Goal: Check status: Check status

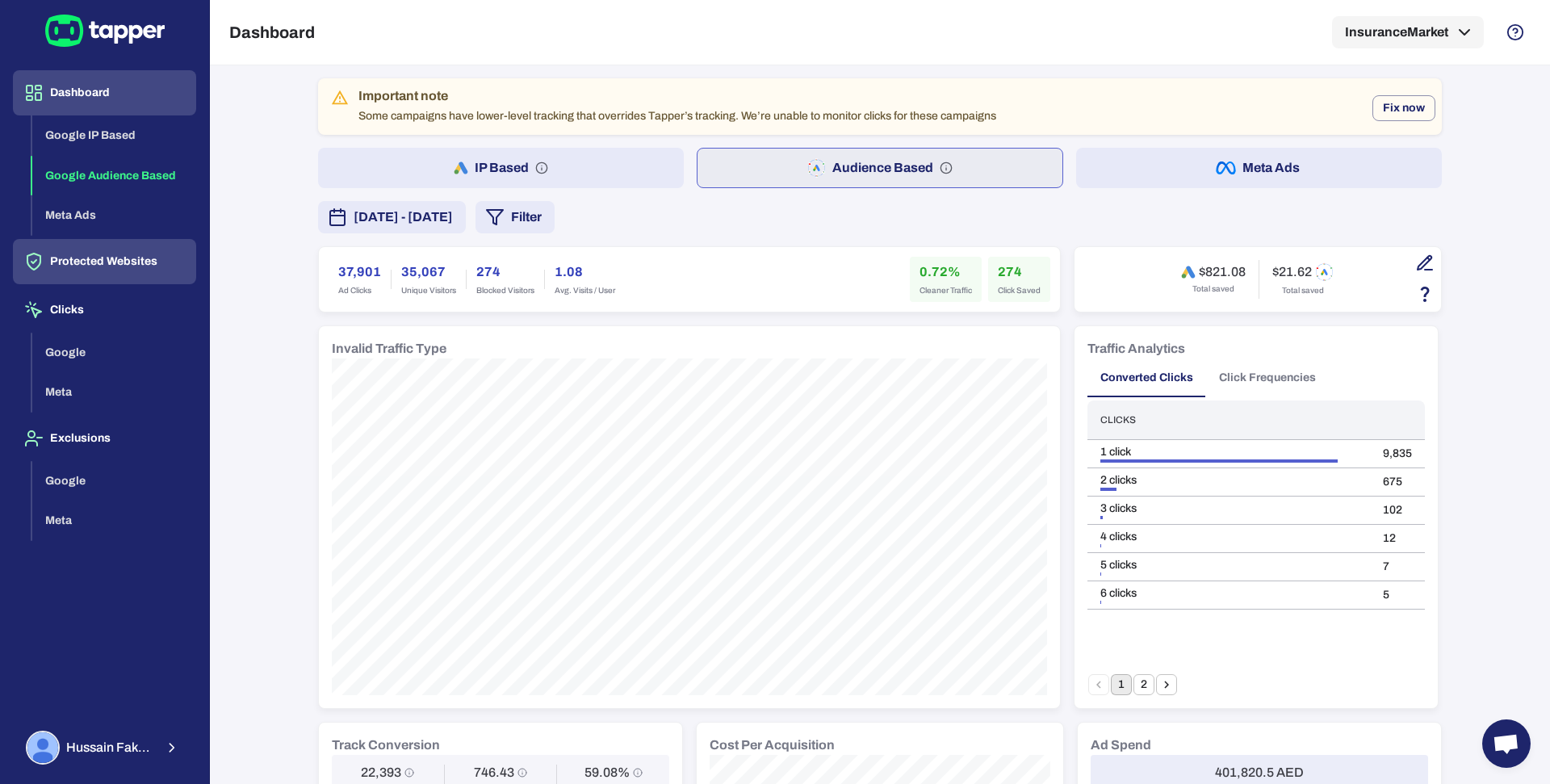
click at [94, 277] on button "Protected Websites" at bounding box center [105, 261] width 183 height 45
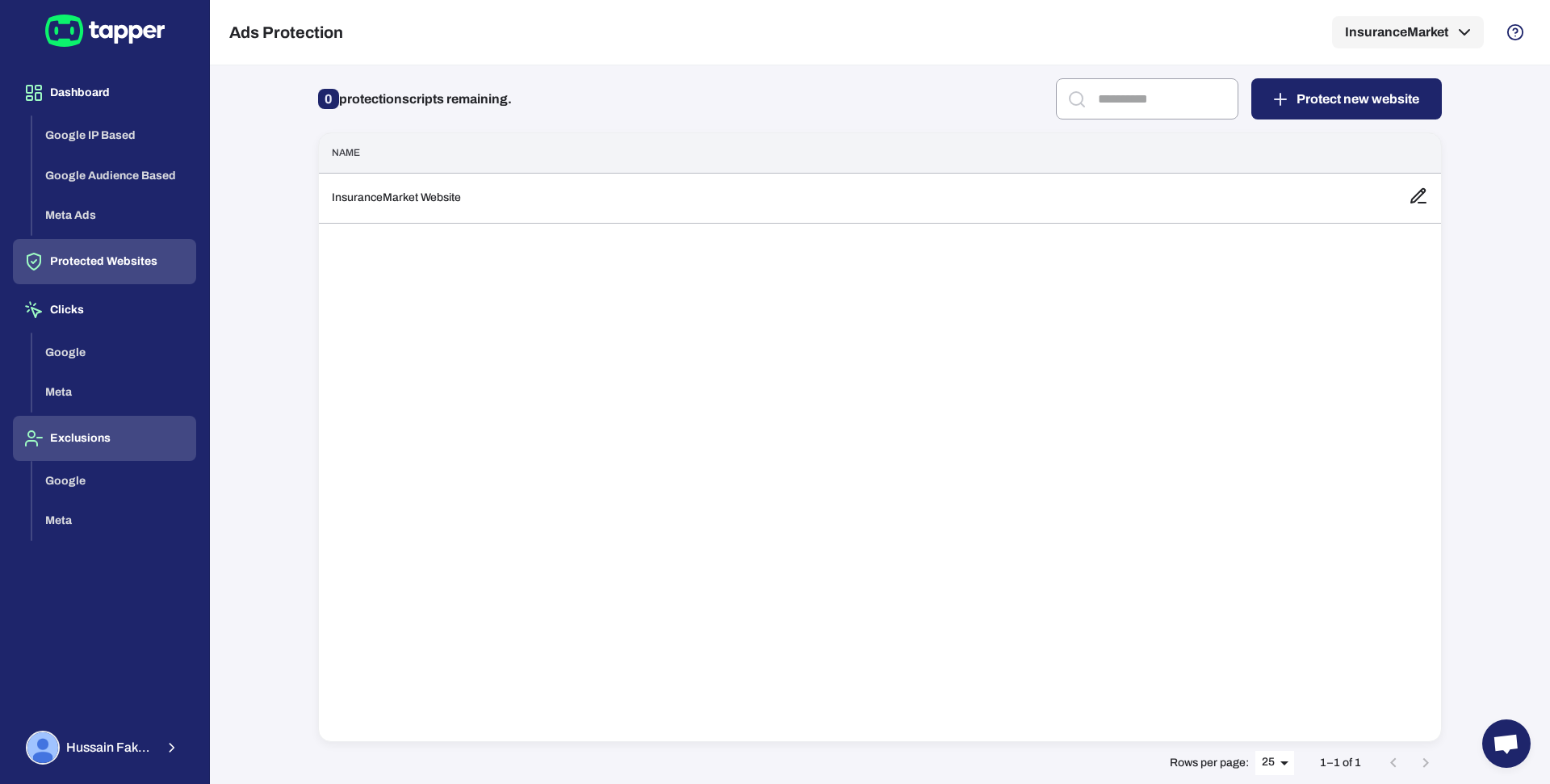
click at [82, 425] on button "Exclusions" at bounding box center [105, 438] width 183 height 45
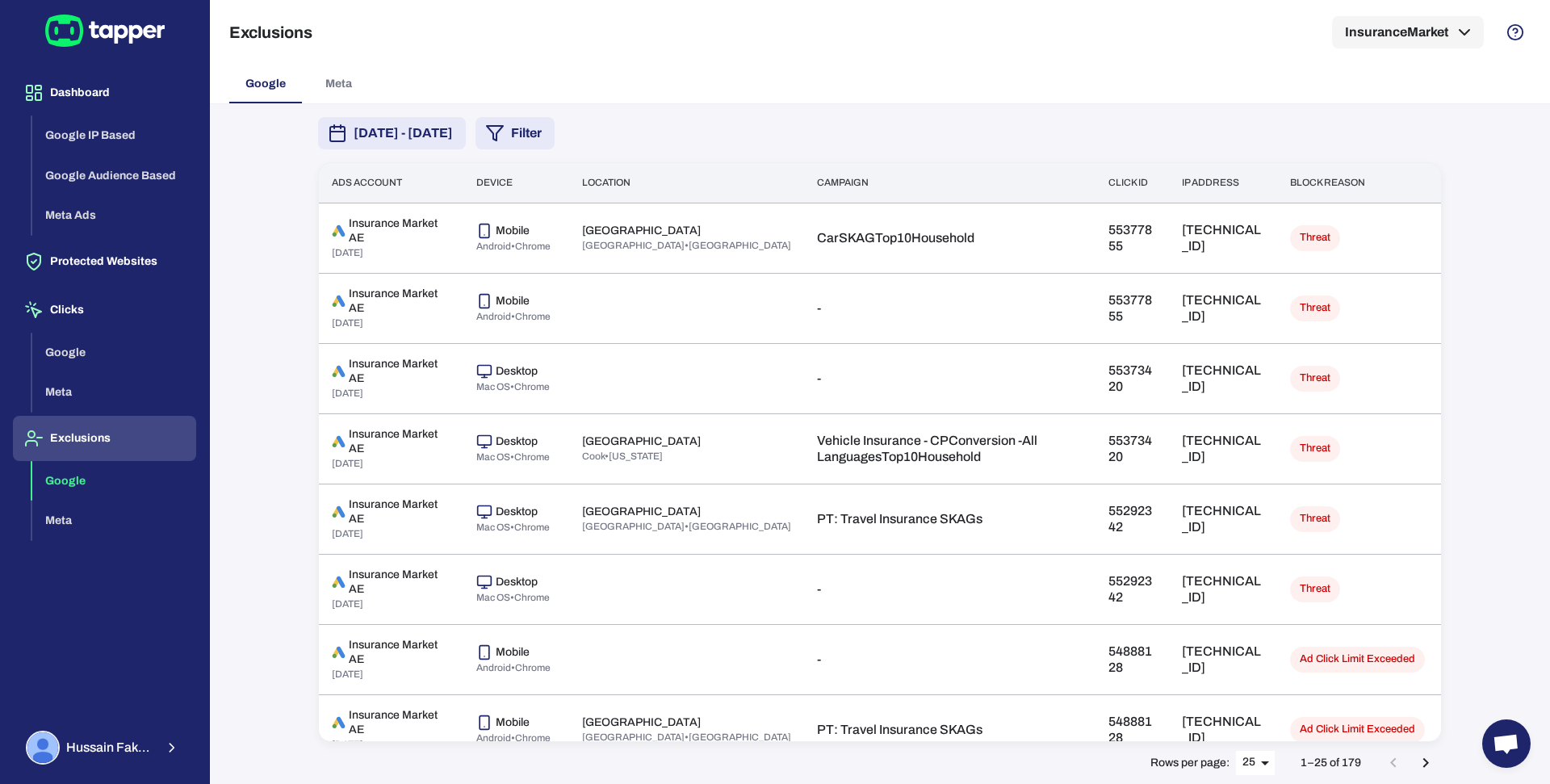
click at [453, 129] on span "[DATE] - [DATE]" at bounding box center [402, 133] width 99 height 19
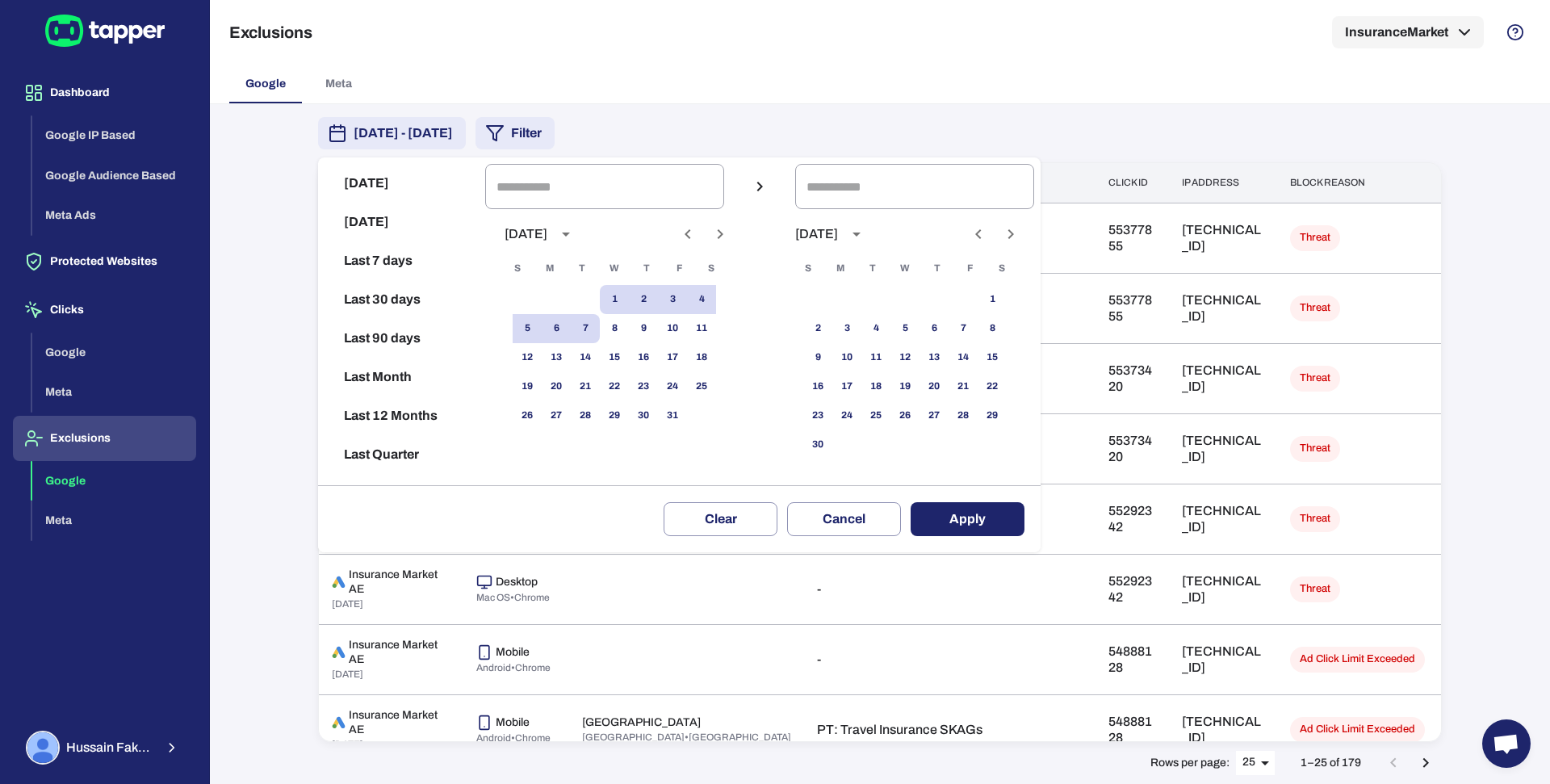
click at [690, 233] on icon "Previous month" at bounding box center [687, 234] width 6 height 9
click at [629, 326] on button "10" at bounding box center [614, 328] width 29 height 29
type input "**********"
click at [629, 384] on button "24" at bounding box center [614, 386] width 29 height 29
type input "**********"
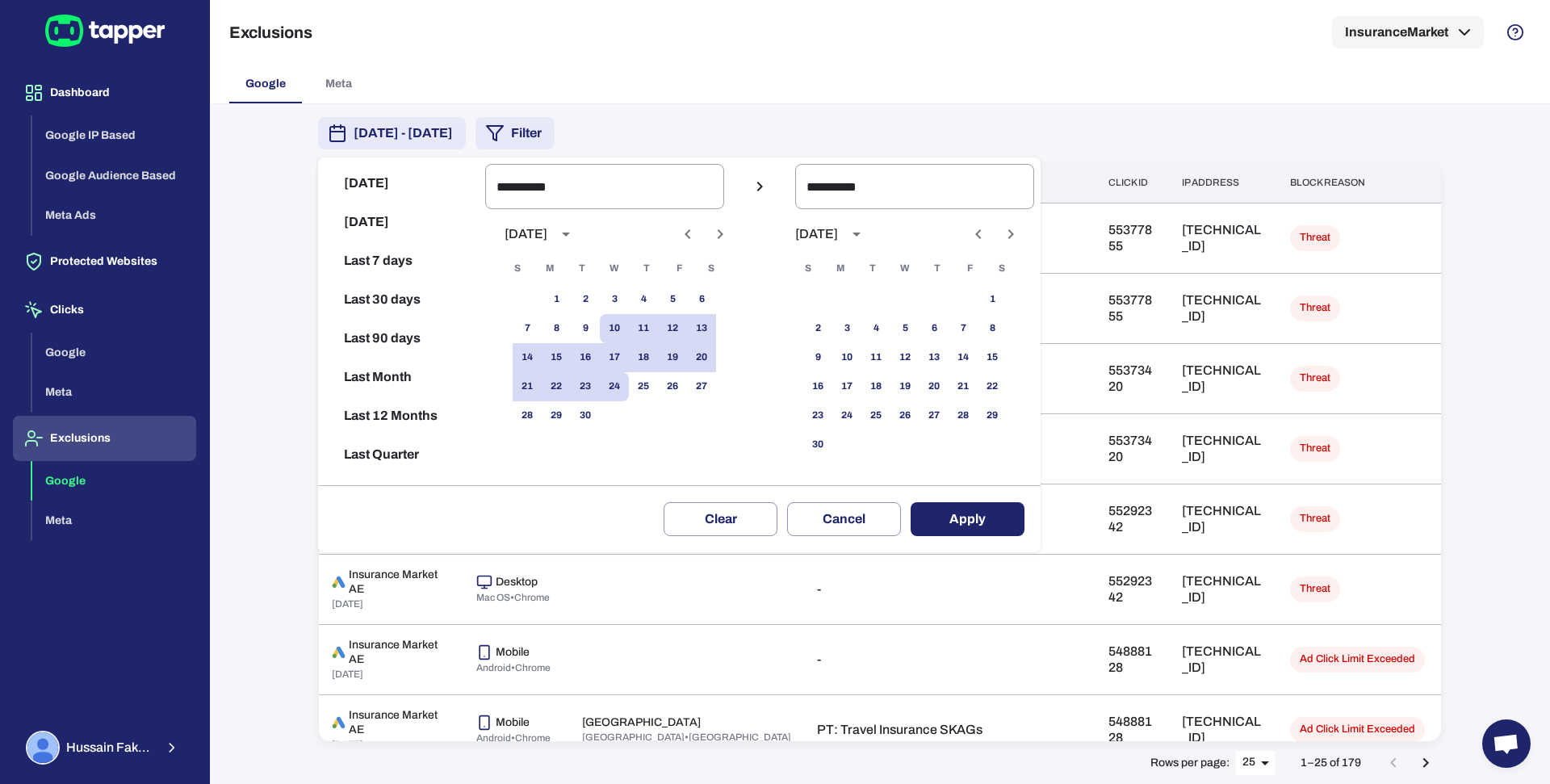
click at [1004, 515] on button "Apply" at bounding box center [967, 519] width 114 height 34
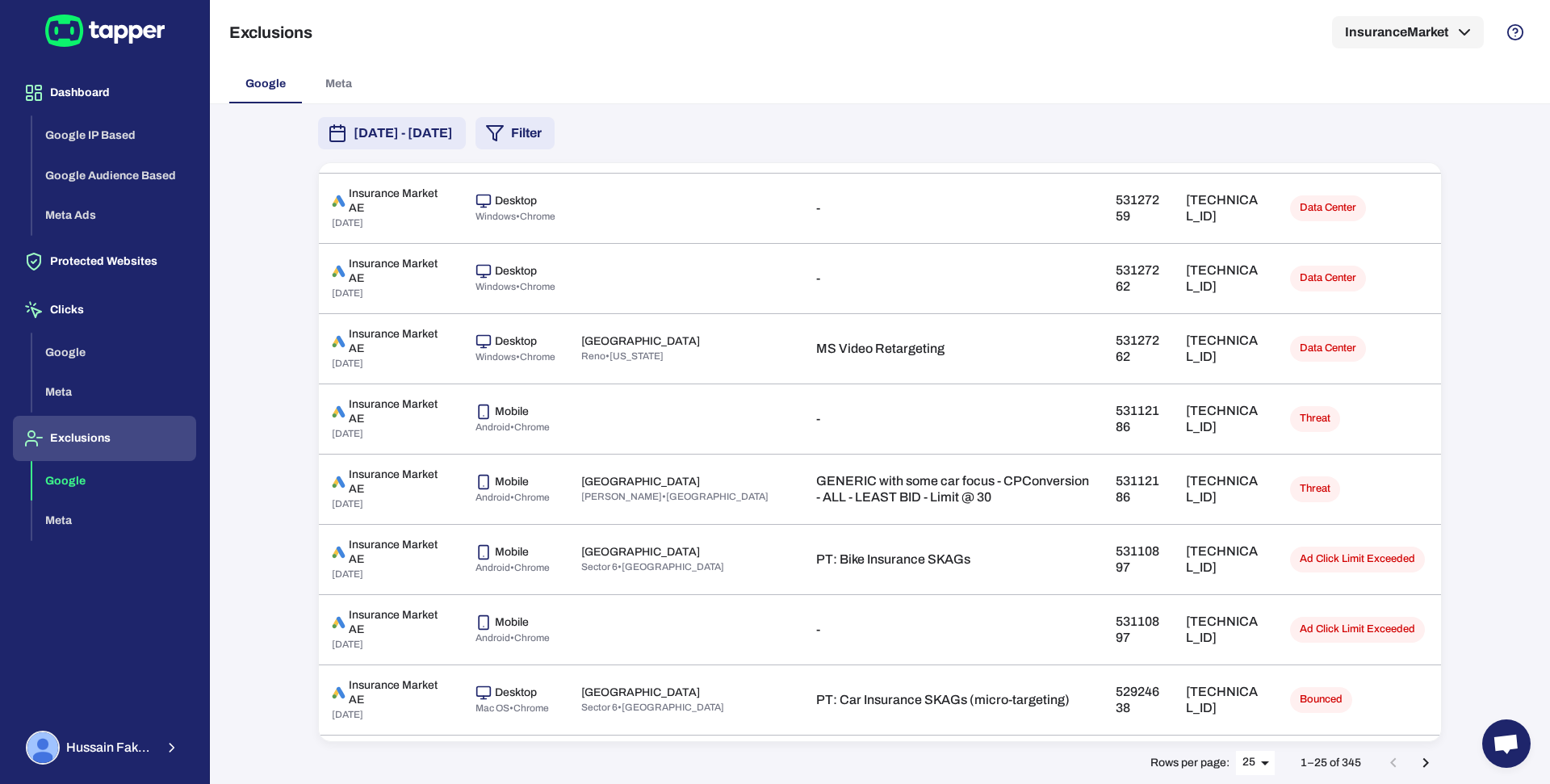
scroll to position [394, 0]
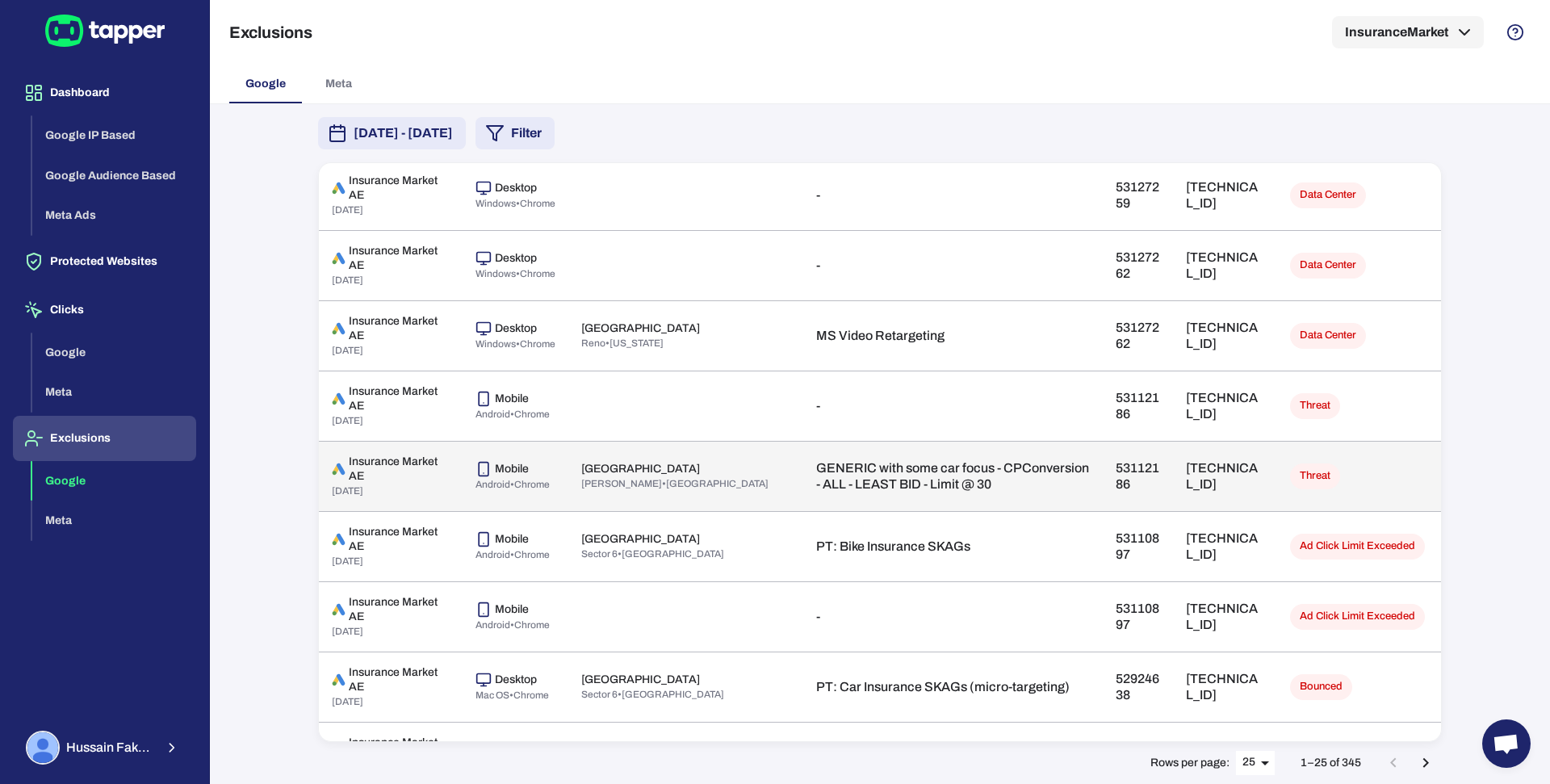
click at [1191, 483] on p "[TECHNICAL_ID]" at bounding box center [1224, 476] width 79 height 32
copy p "[TECHNICAL_ID]"
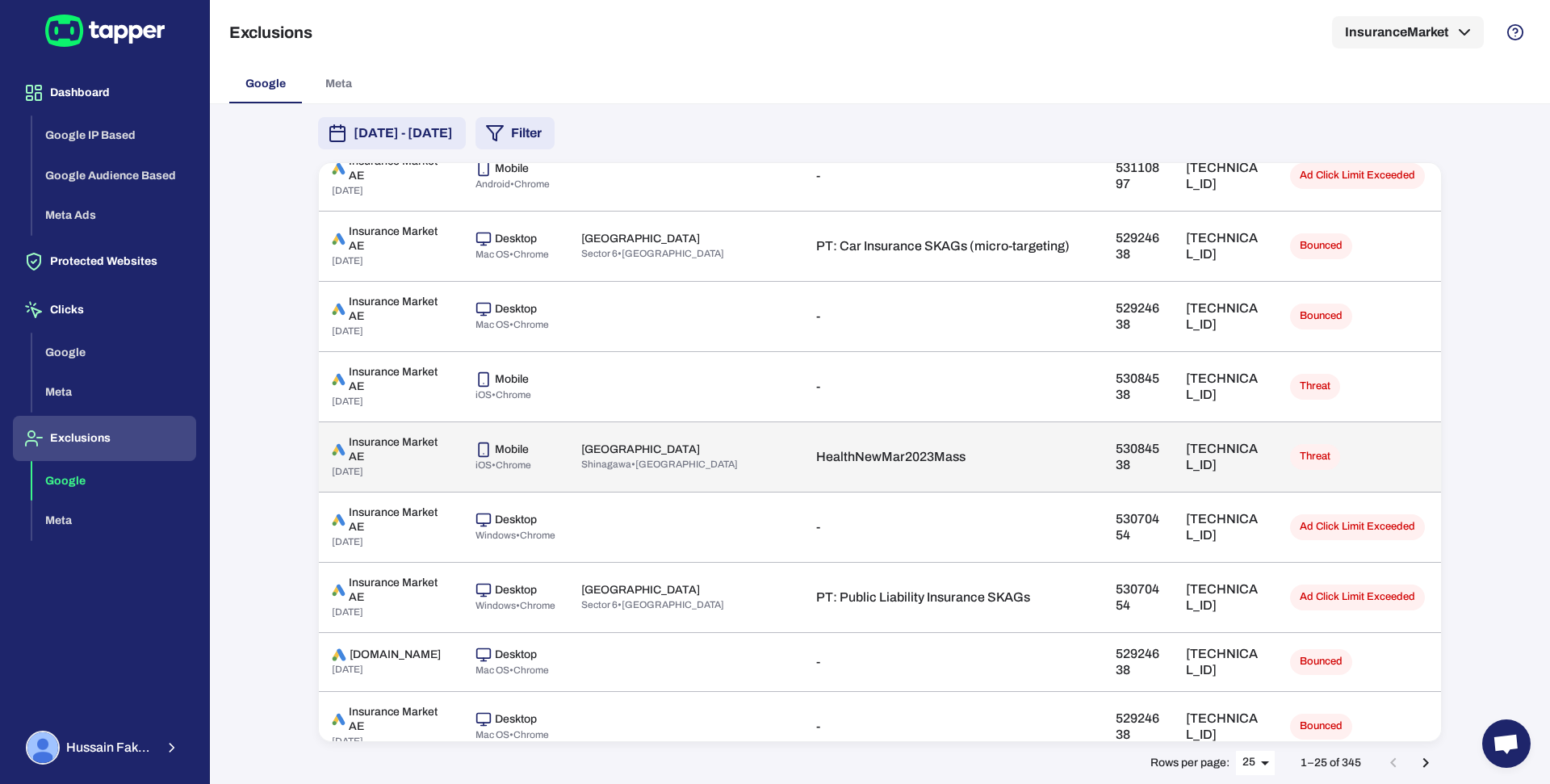
scroll to position [837, 0]
click at [1186, 450] on p "[TECHNICAL_ID]" at bounding box center [1224, 454] width 79 height 32
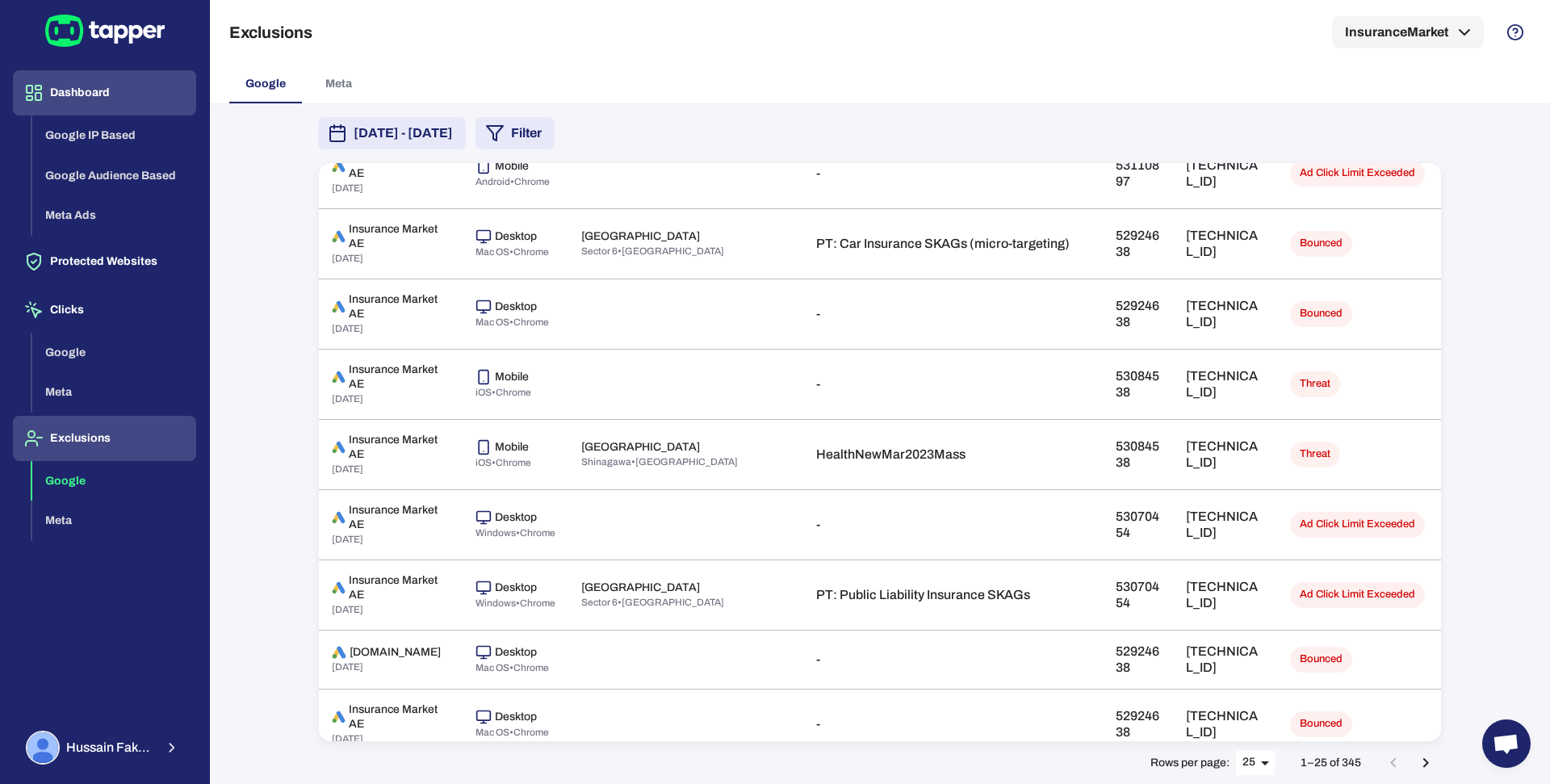
copy p "[TECHNICAL_ID]"
click at [248, 472] on div "[DATE] - [DATE] Filter Ads account Device Location Campaign Click id IP address…" at bounding box center [880, 444] width 1340 height 680
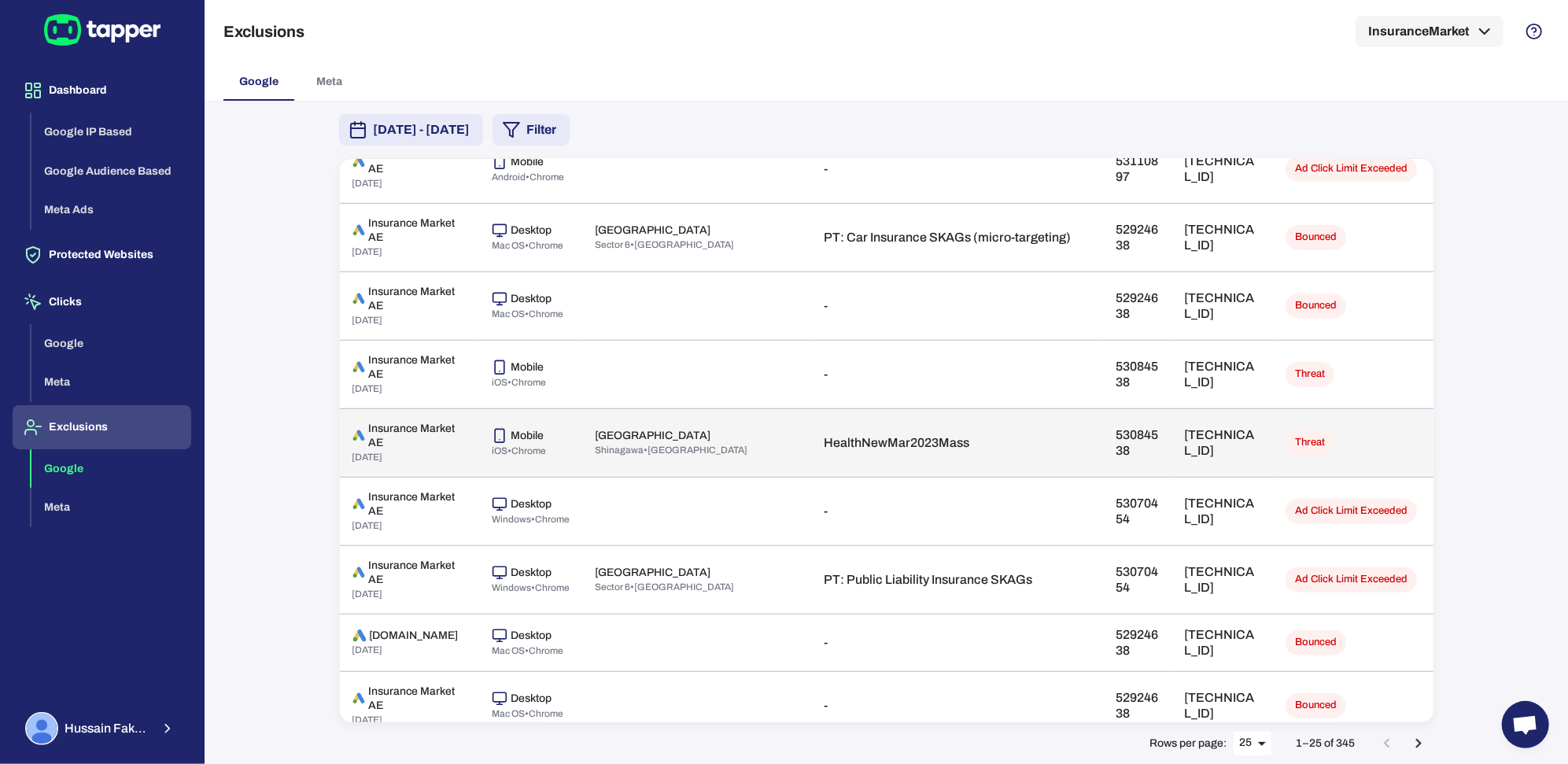
click at [1184, 436] on p "[TECHNICAL_ID]" at bounding box center [1222, 442] width 77 height 32
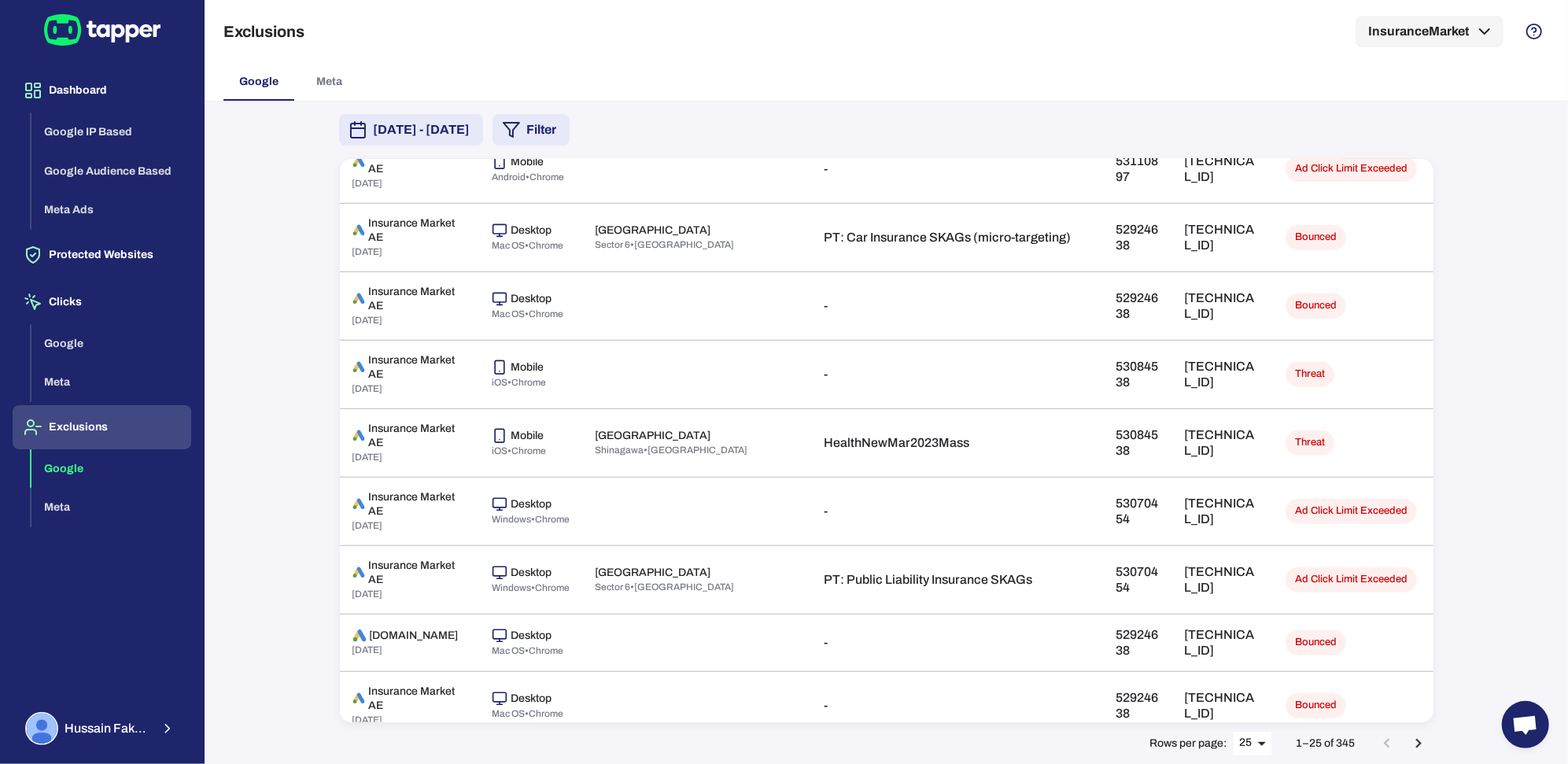
copy p "[TECHNICAL_ID]"
click at [91, 96] on button "Dashboard" at bounding box center [102, 90] width 178 height 44
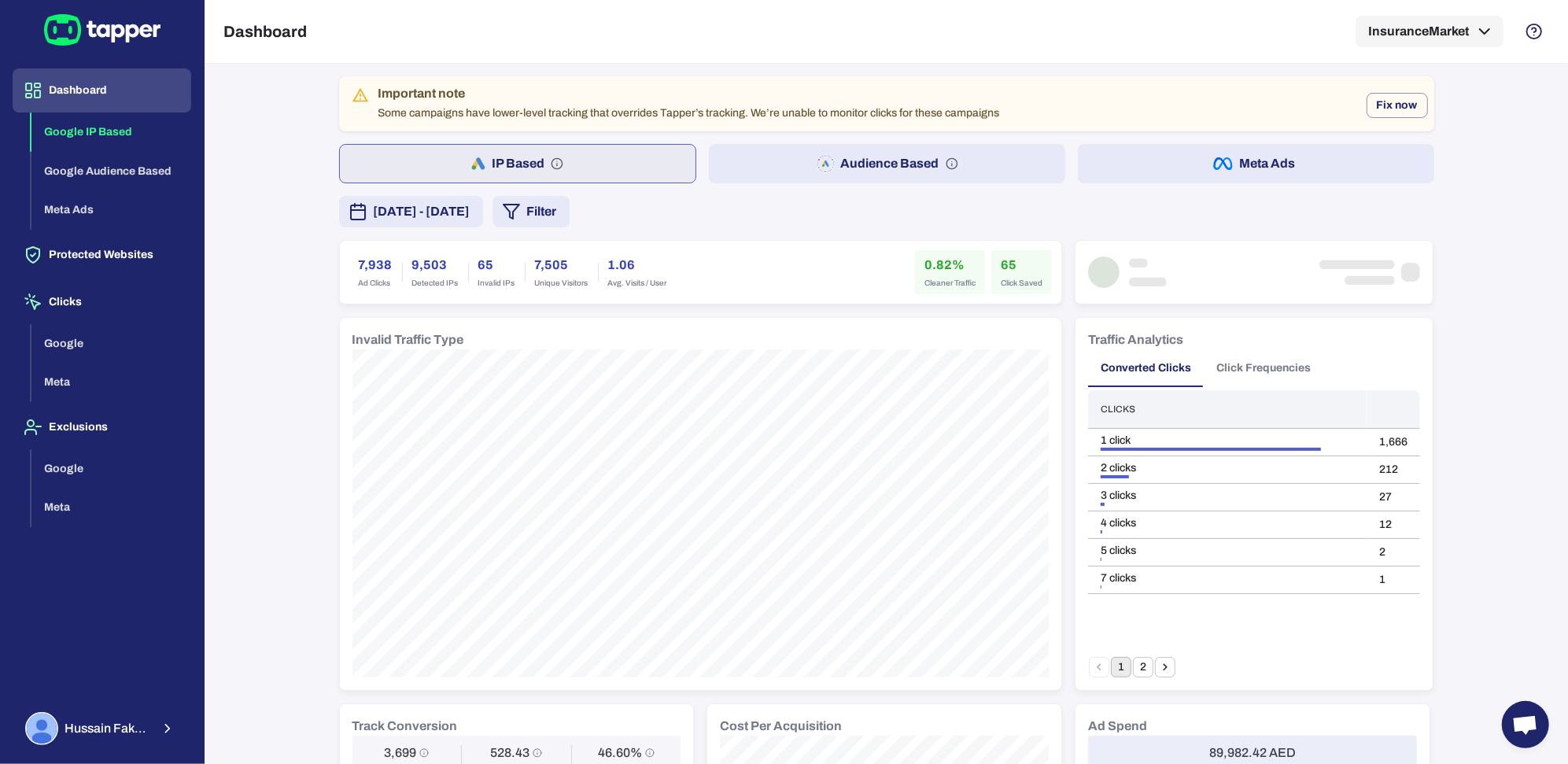
click at [506, 228] on div "Important note Some campaigns have lower-level tracking that overrides Tapper’s…" at bounding box center [886, 776] width 1095 height 1399
click at [470, 214] on span "[DATE] - [DATE]" at bounding box center [422, 211] width 96 height 19
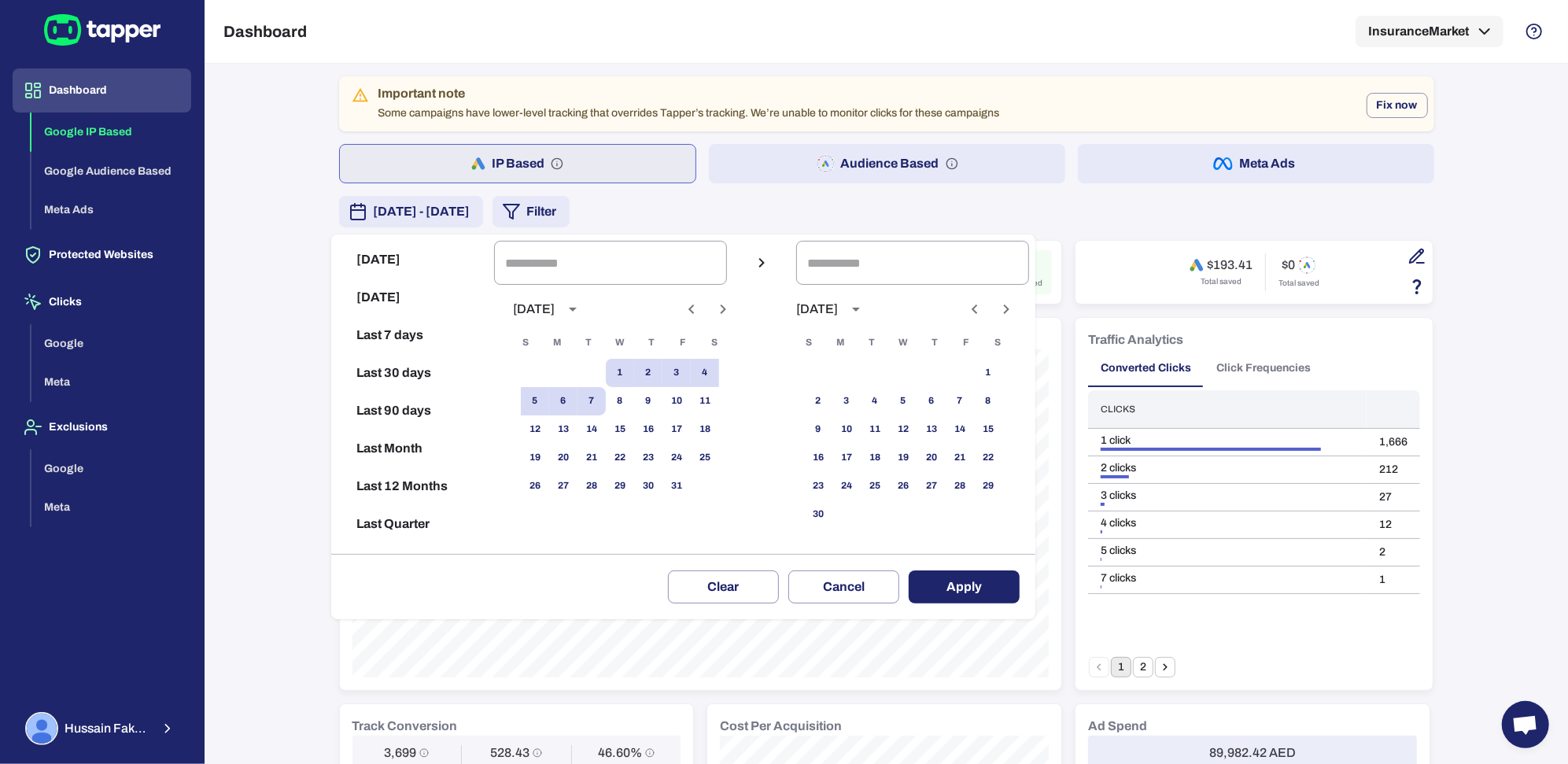
click at [700, 313] on icon "Previous month" at bounding box center [691, 309] width 19 height 19
click at [570, 377] on button "1" at bounding box center [562, 372] width 28 height 28
type input "**********"
click at [606, 480] on button "30" at bounding box center [591, 486] width 28 height 28
type input "**********"
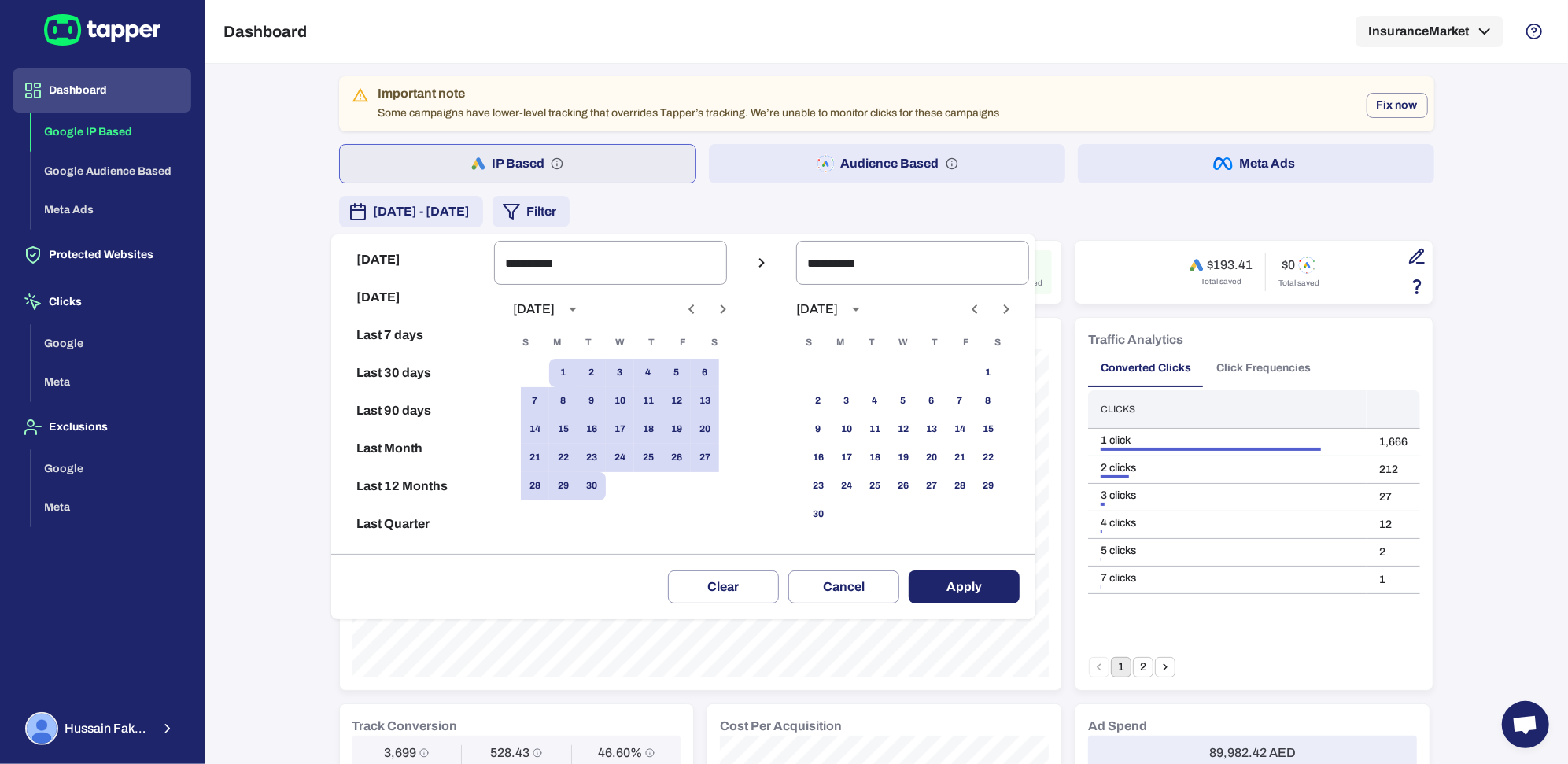
click at [979, 583] on button "Apply" at bounding box center [963, 587] width 111 height 33
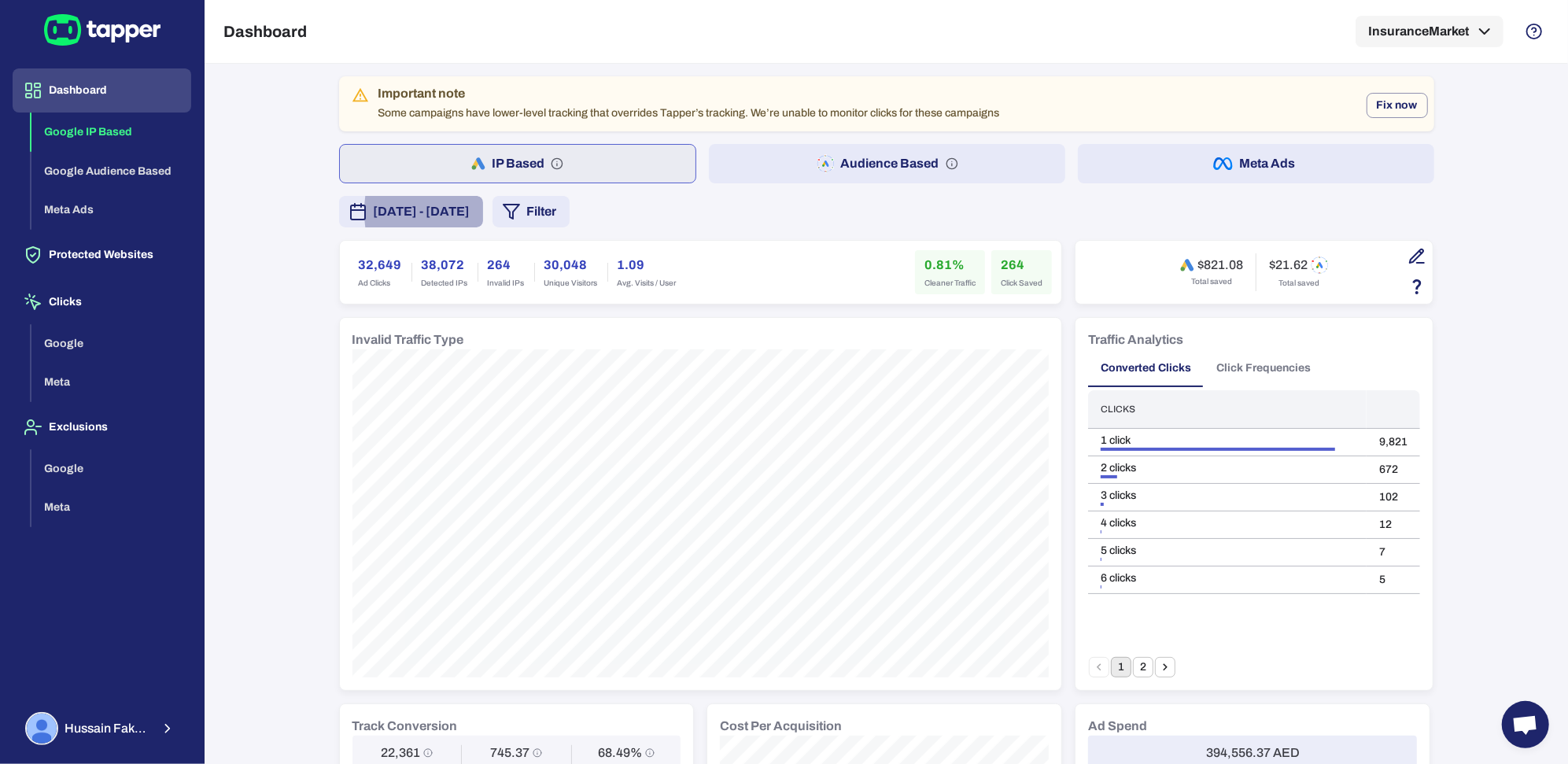
click at [790, 168] on button "Audience Based" at bounding box center [886, 164] width 356 height 40
click at [1227, 363] on button "Click Frequencies" at bounding box center [1263, 368] width 120 height 38
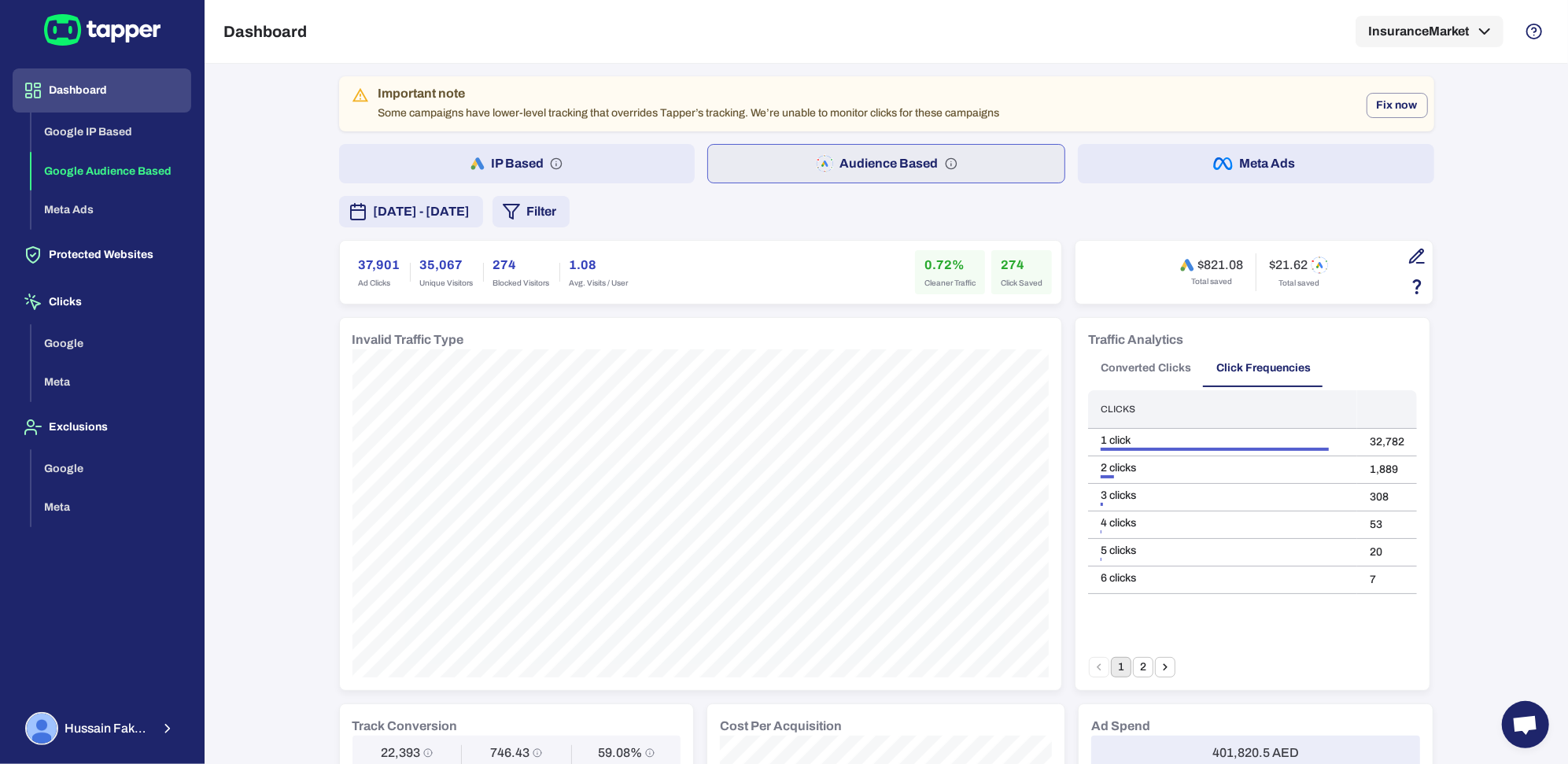
click at [1158, 667] on icon "Go to next page" at bounding box center [1165, 667] width 14 height 14
click at [1152, 362] on button "Converted Clicks" at bounding box center [1145, 368] width 115 height 38
click at [1389, 436] on td "9,835" at bounding box center [1390, 442] width 53 height 28
copy td "9,835"
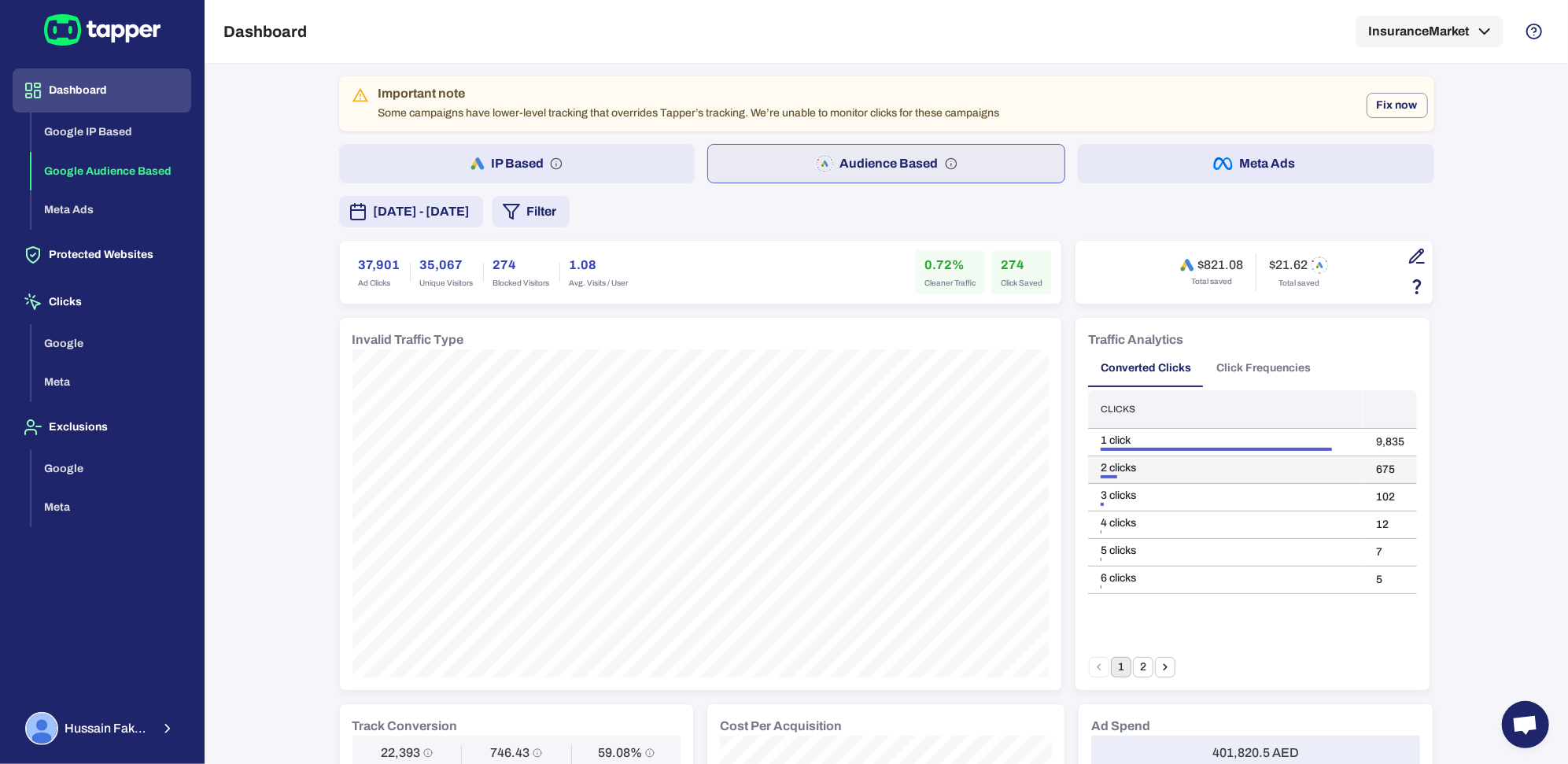
click at [1370, 465] on td "675" at bounding box center [1390, 469] width 53 height 28
copy td "675"
click at [1368, 495] on td "102" at bounding box center [1390, 497] width 53 height 28
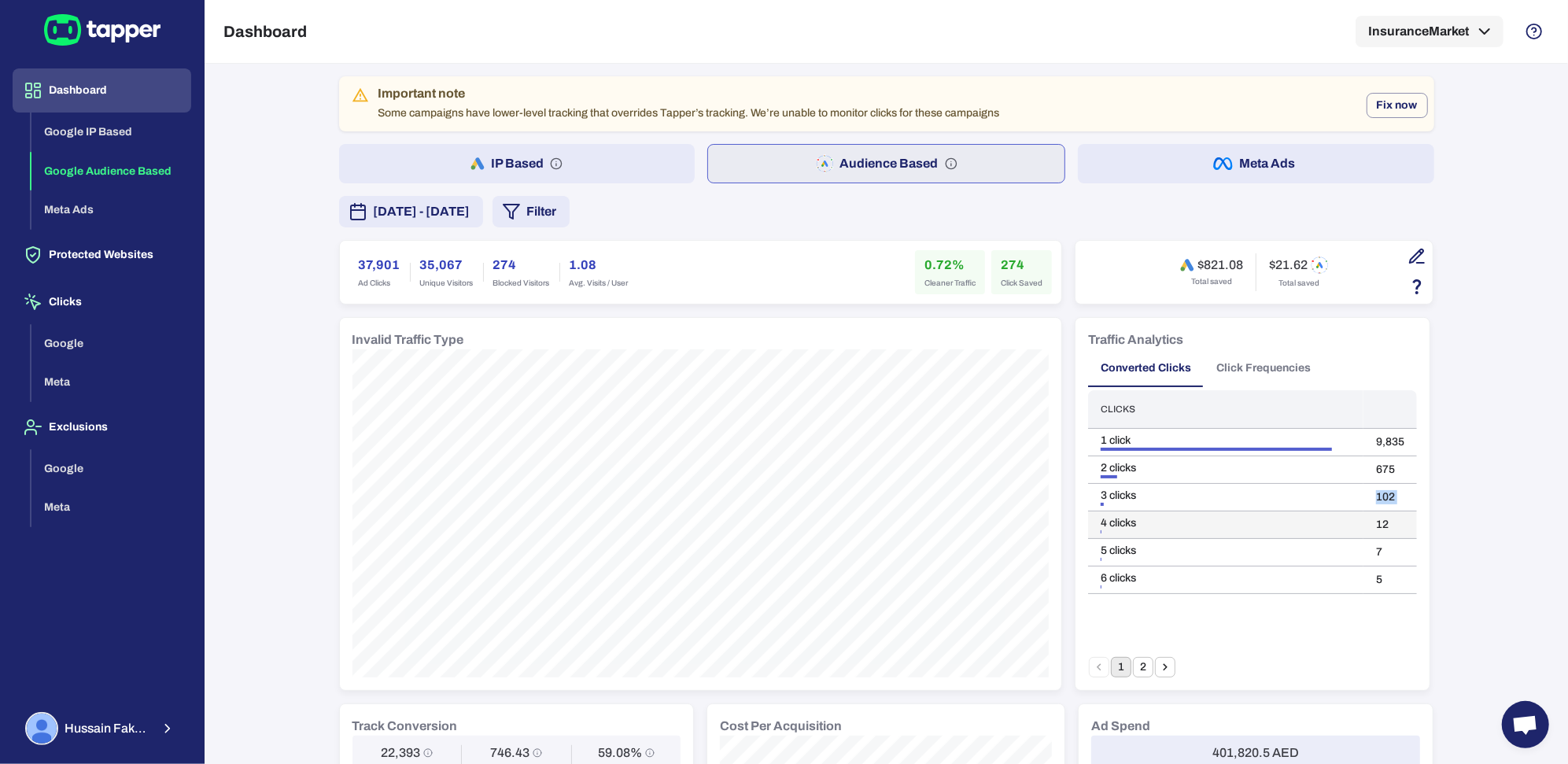
drag, startPoint x: 1368, startPoint y: 495, endPoint x: 1365, endPoint y: 519, distance: 24.2
click at [1368, 494] on td "102" at bounding box center [1390, 497] width 53 height 28
copy td "102"
click at [1139, 659] on button "2" at bounding box center [1143, 667] width 21 height 21
click at [1110, 669] on button "1" at bounding box center [1120, 667] width 21 height 21
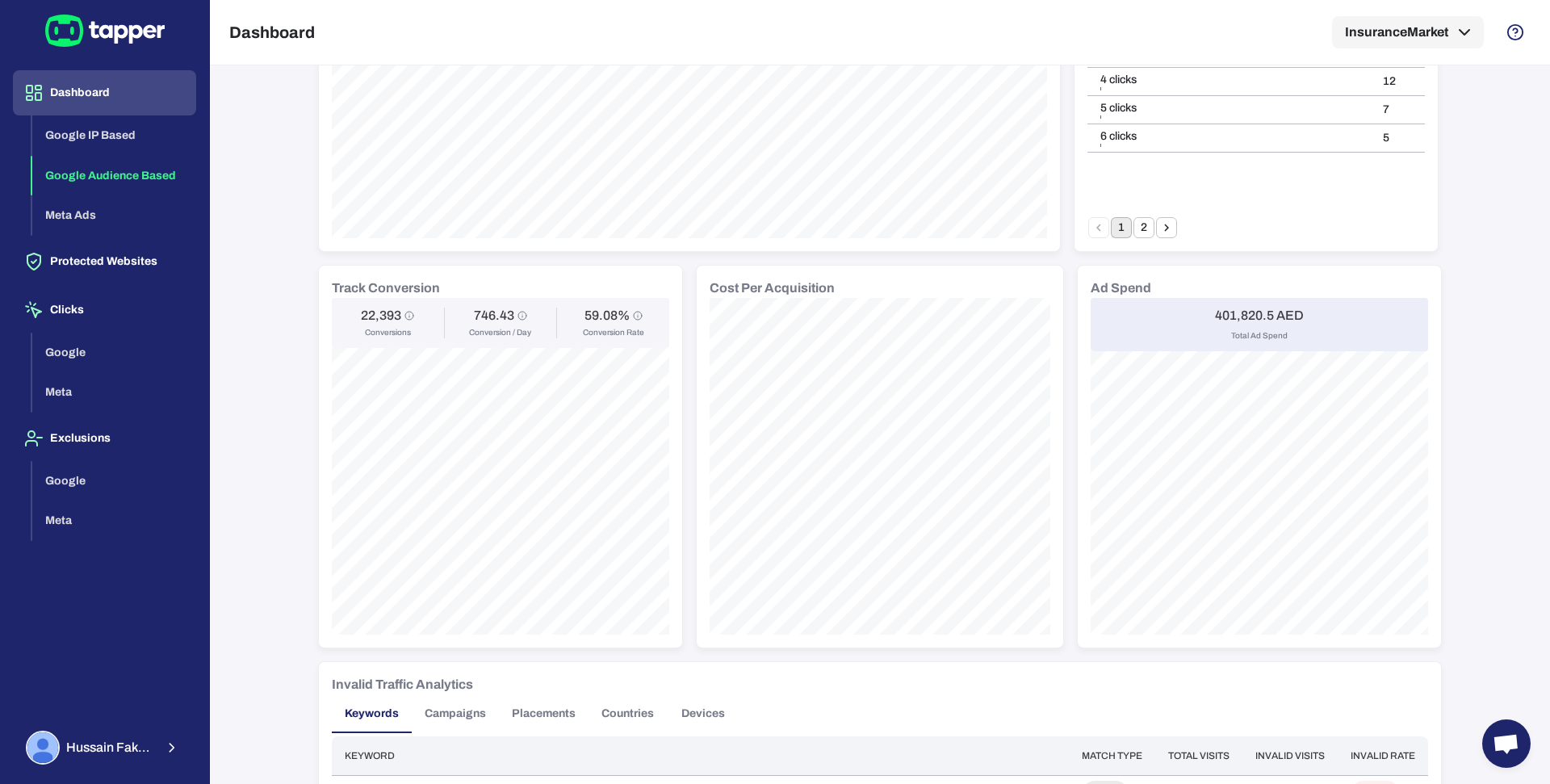
scroll to position [472, 0]
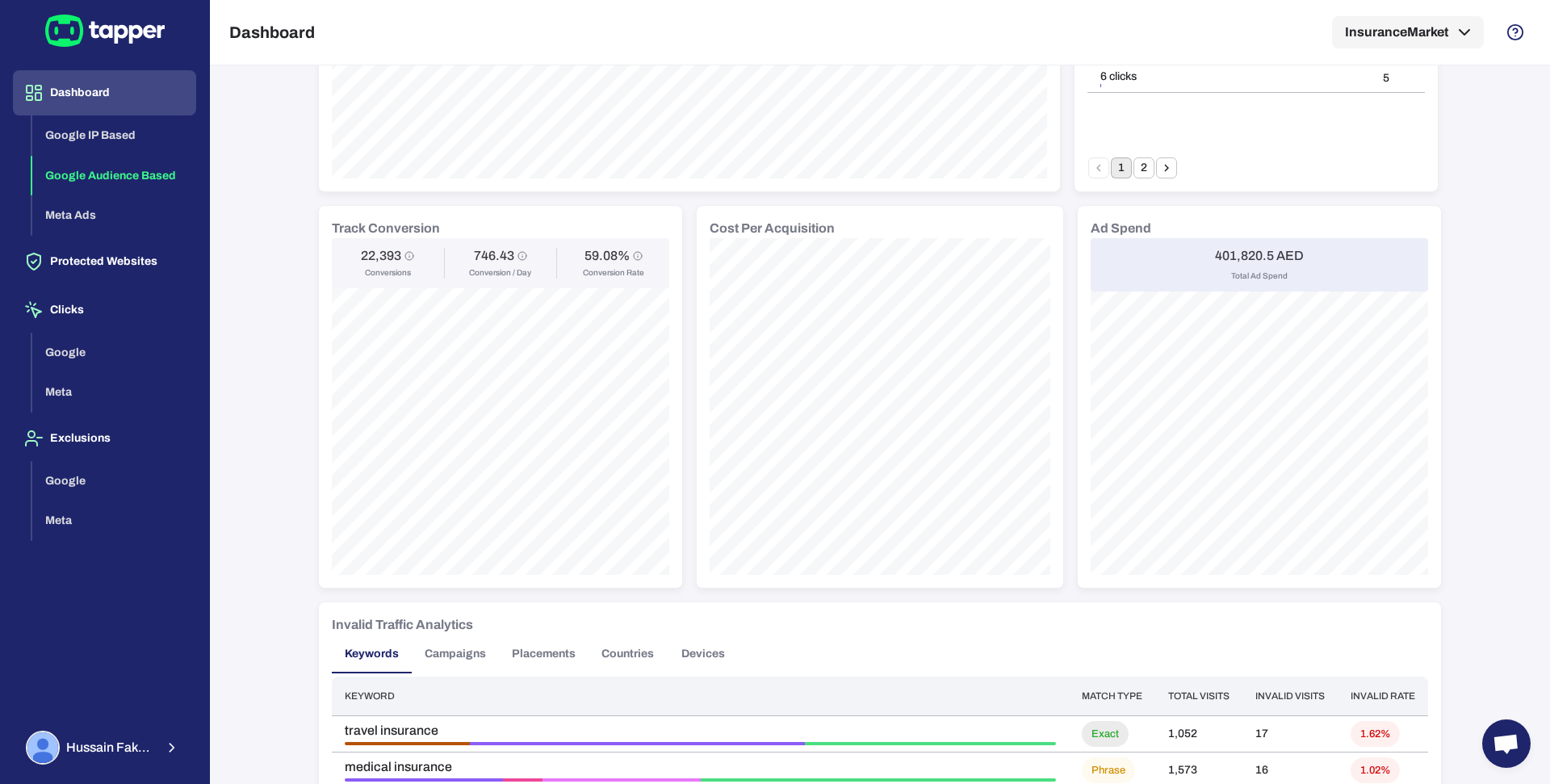
scroll to position [523, 0]
